Goal: Navigation & Orientation: Find specific page/section

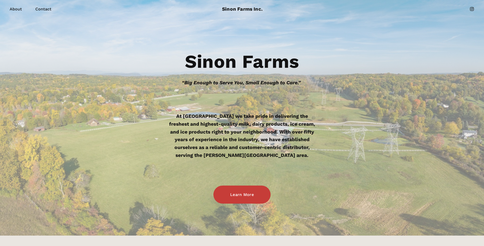
scroll to position [178, 0]
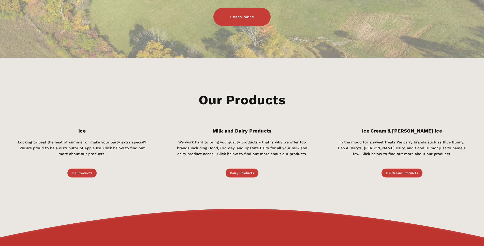
click at [77, 172] on link "Ice Products" at bounding box center [81, 173] width 29 height 9
